Goal: Information Seeking & Learning: Learn about a topic

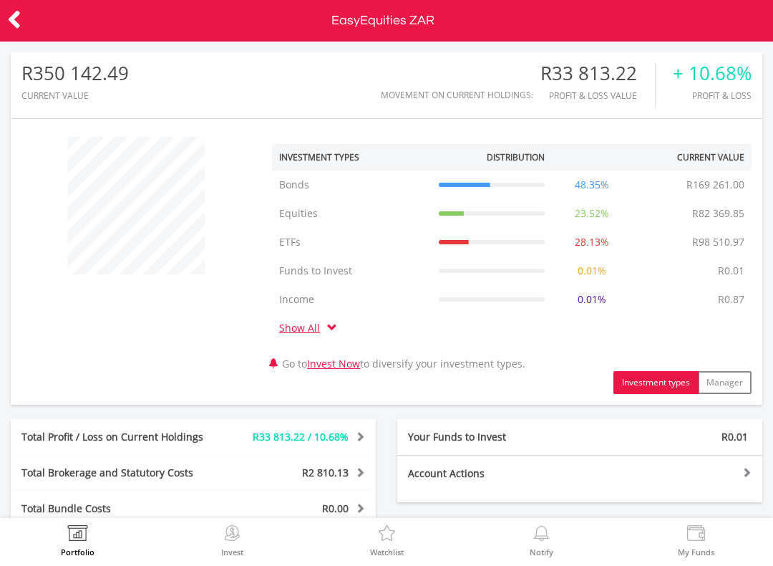
scroll to position [137, 251]
click at [85, 517] on div "Total Bundle Costs R0.00 Statutory Costs R0.00 Brokerage Costs R0.00 Management…" at bounding box center [193, 509] width 365 height 36
click at [85, 543] on img at bounding box center [78, 535] width 22 height 20
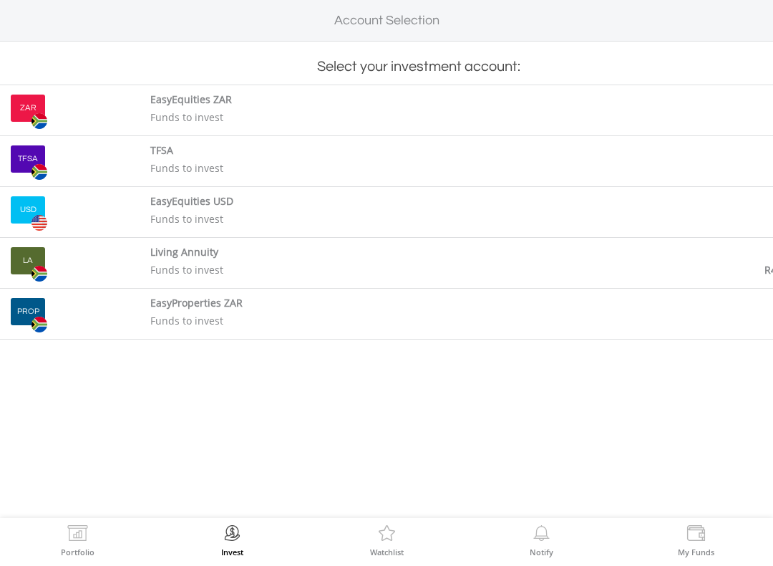
click at [34, 101] on div "ZAR" at bounding box center [28, 108] width 34 height 27
click at [72, 528] on img at bounding box center [78, 535] width 22 height 20
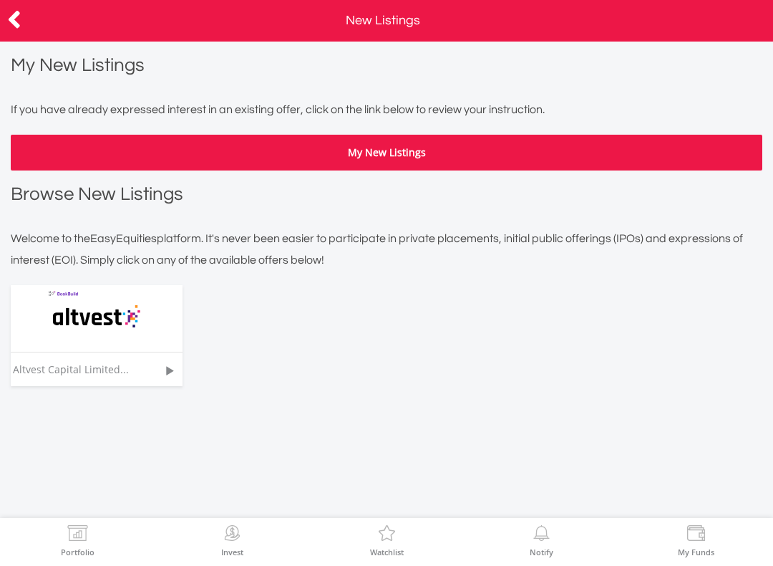
click at [145, 314] on img at bounding box center [96, 318] width 107 height 67
click at [29, 6] on div at bounding box center [38, 21] width 77 height 30
click at [26, 11] on div at bounding box center [38, 21] width 77 height 30
click at [19, 21] on icon at bounding box center [14, 20] width 14 height 28
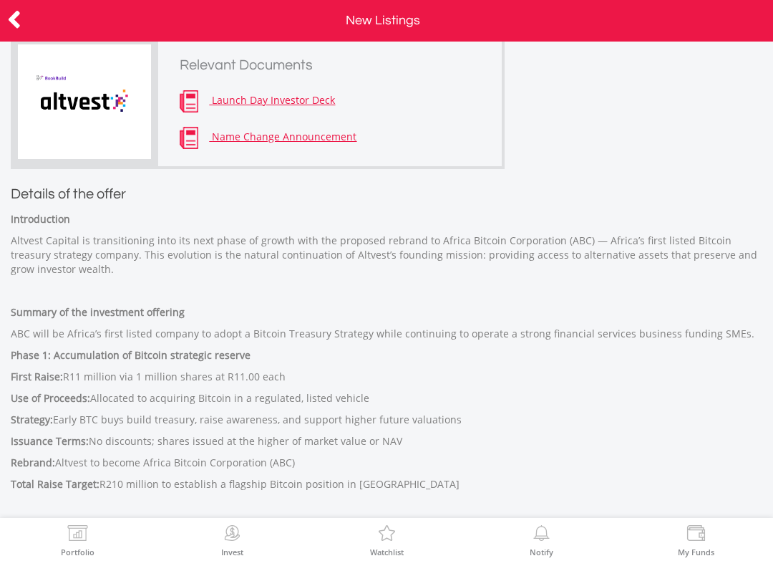
scroll to position [72, 0]
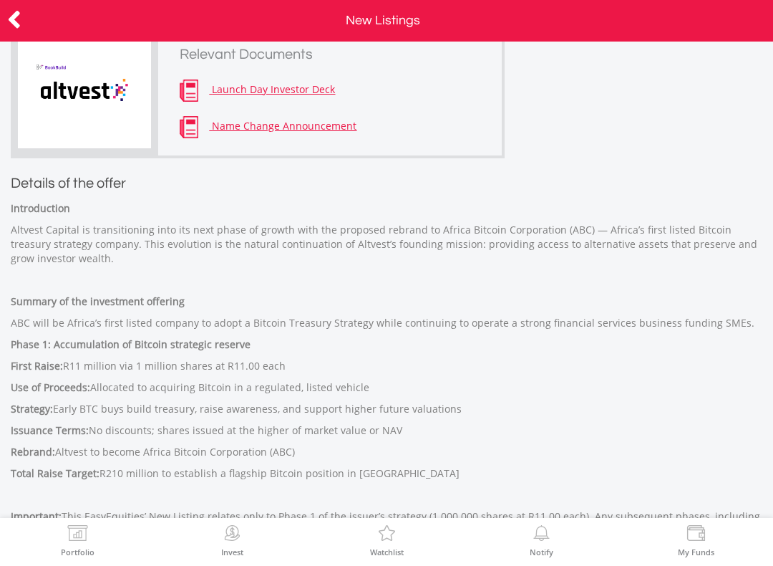
click at [305, 122] on span "Name Change Announcement" at bounding box center [284, 126] width 145 height 14
click at [334, 125] on span "Name Change Announcement" at bounding box center [284, 126] width 145 height 14
click at [320, 85] on span "Launch Day Investor Deck" at bounding box center [273, 89] width 123 height 14
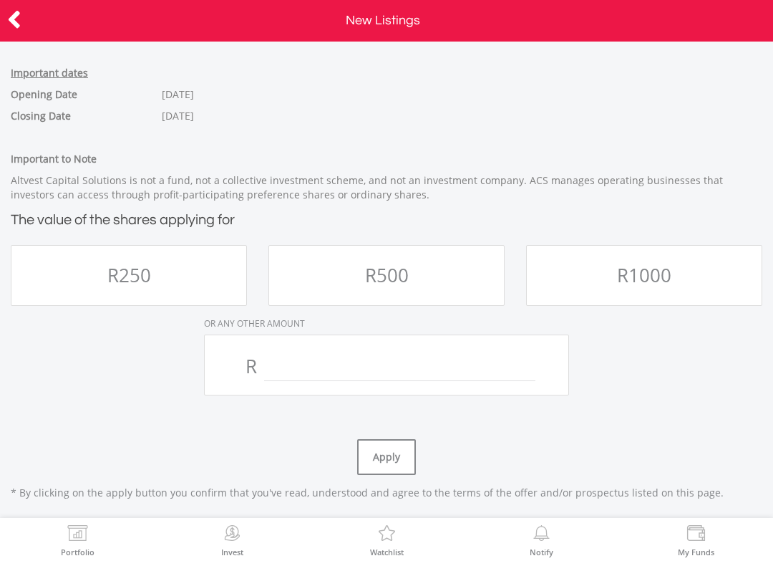
scroll to position [917, 0]
click at [21, 13] on icon at bounding box center [14, 20] width 14 height 28
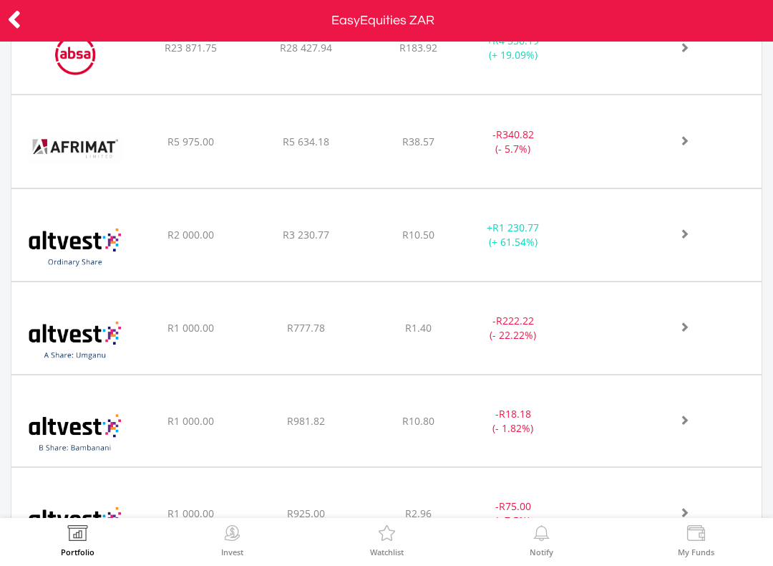
scroll to position [741, 0]
click at [19, 6] on icon at bounding box center [14, 20] width 14 height 28
